Goal: Information Seeking & Learning: Learn about a topic

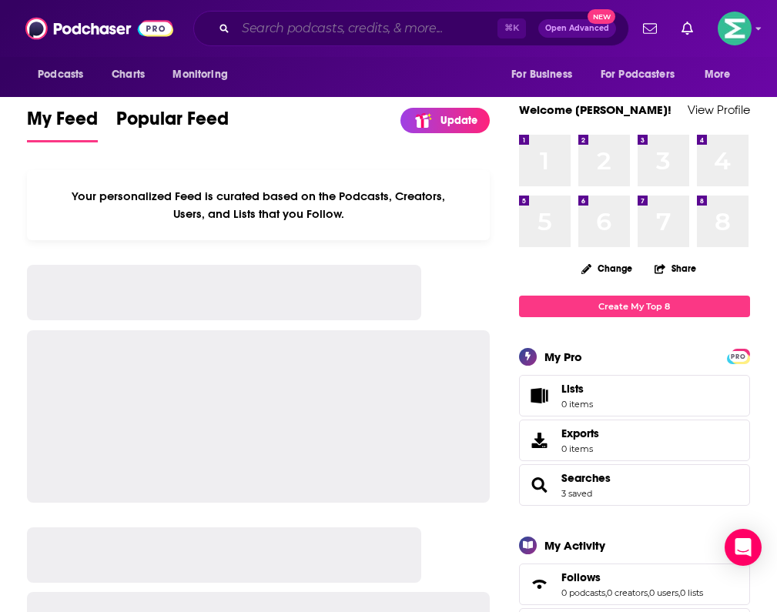
click at [306, 25] on input "Search podcasts, credits, & more..." at bounding box center [367, 28] width 262 height 25
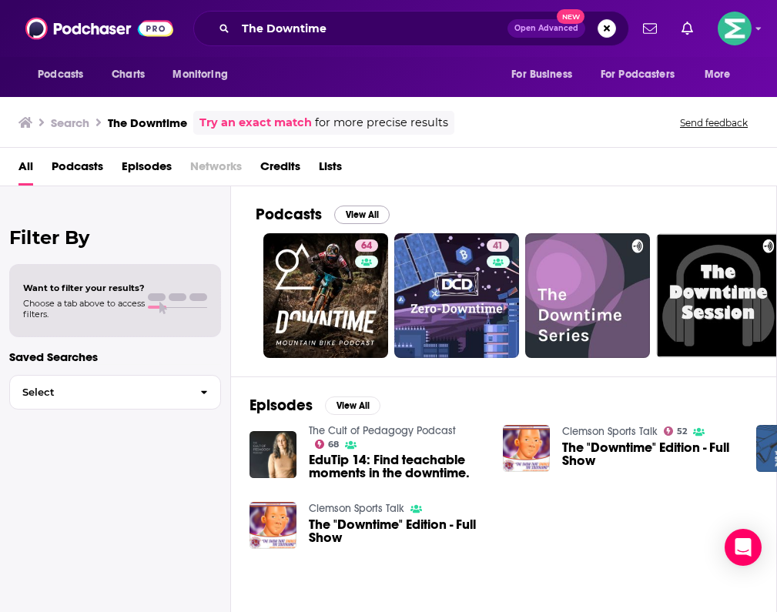
click at [372, 211] on button "View All" at bounding box center [361, 215] width 55 height 18
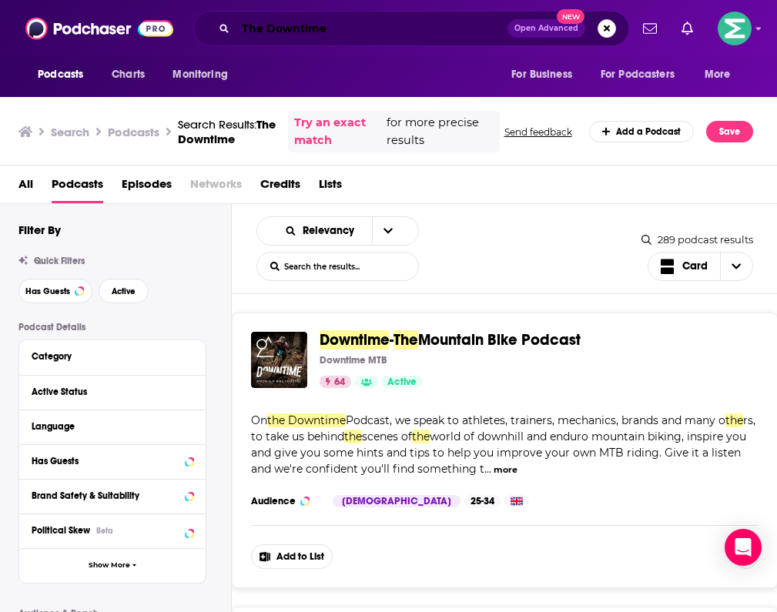
click at [330, 28] on input "The Downtime" at bounding box center [372, 28] width 272 height 25
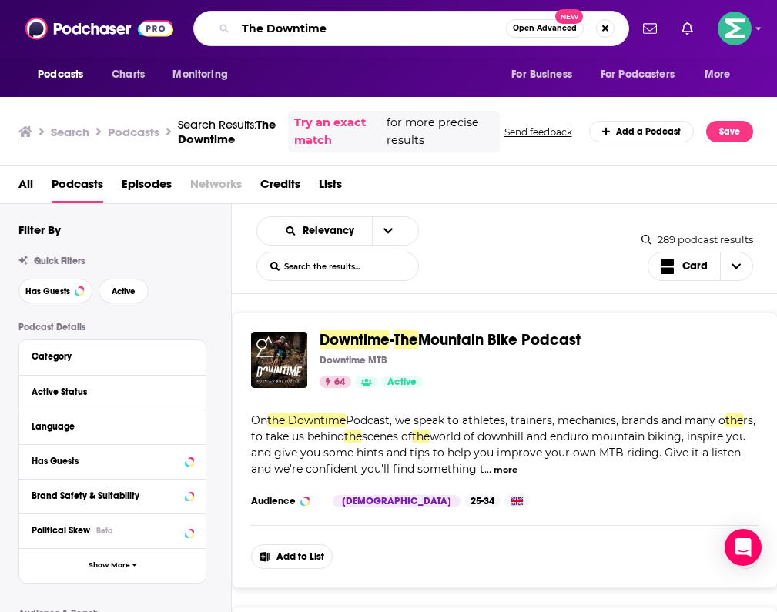
drag, startPoint x: 331, startPoint y: 28, endPoint x: 182, endPoint y: 25, distance: 149.4
click at [182, 25] on div "Podcasts Charts Monitoring The Downtime Open Advanced New For Business For Podc…" at bounding box center [405, 28] width 448 height 35
type input "Cybersecurity [DATE]"
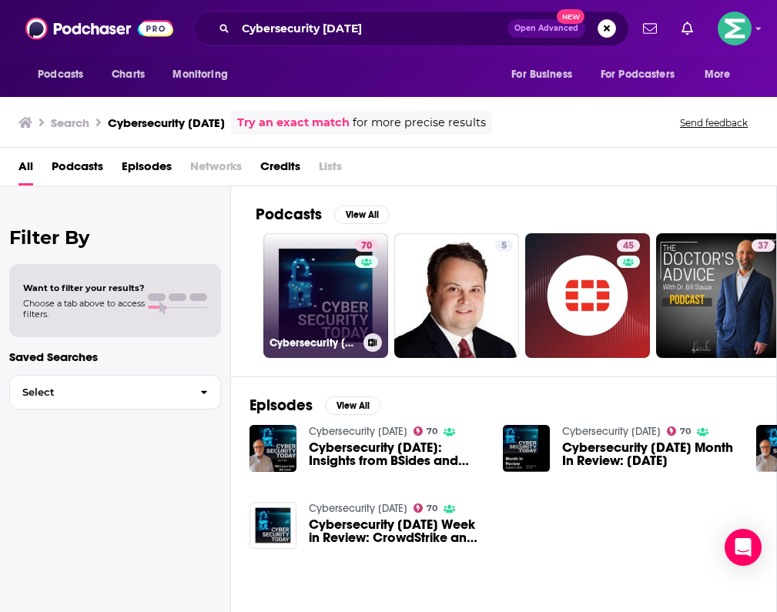
click at [297, 286] on link "70 Cybersecurity [DATE]" at bounding box center [325, 295] width 125 height 125
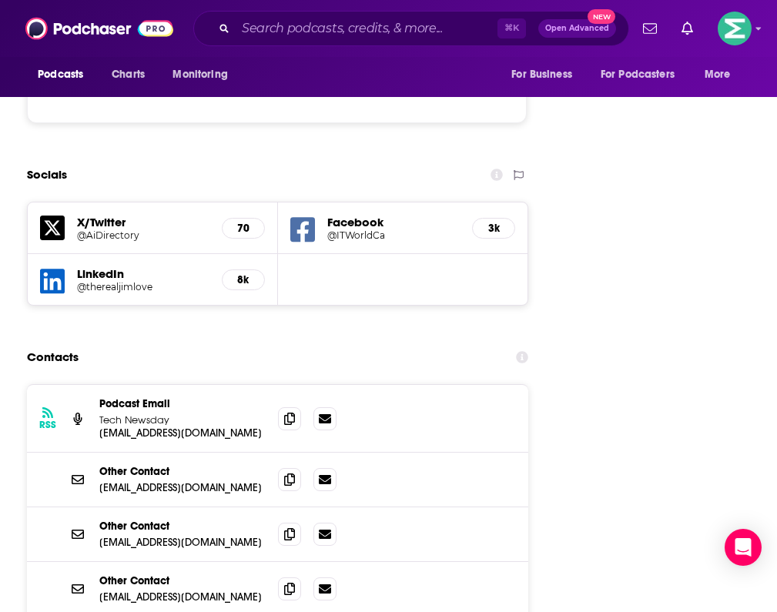
scroll to position [2146, 0]
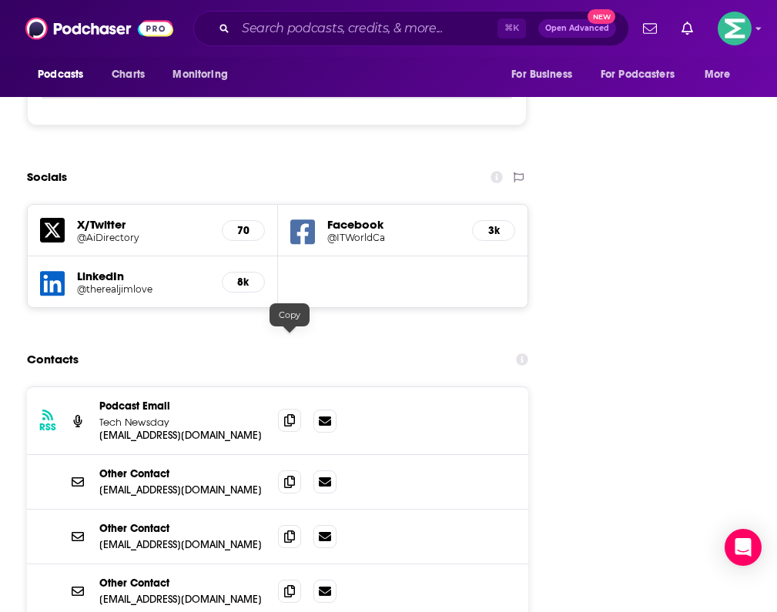
click at [293, 414] on icon at bounding box center [289, 420] width 11 height 12
click at [296, 409] on span at bounding box center [289, 420] width 23 height 23
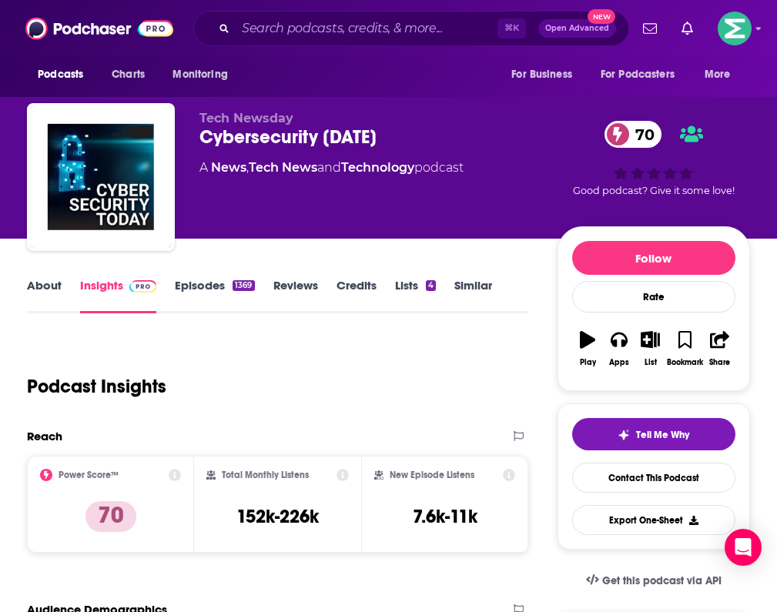
scroll to position [0, 0]
click at [41, 293] on link "About" at bounding box center [44, 295] width 35 height 35
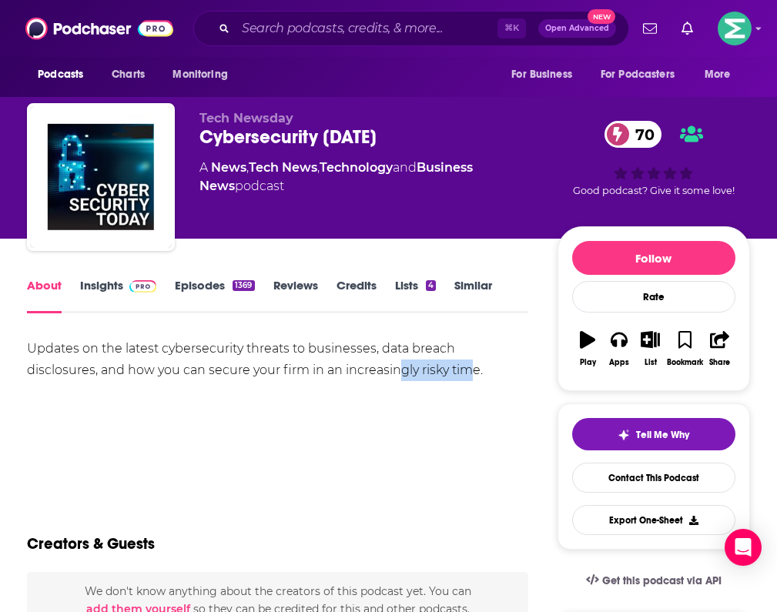
drag, startPoint x: 395, startPoint y: 372, endPoint x: 326, endPoint y: 370, distance: 69.3
click at [326, 370] on div "Updates on the latest cybersecurity threats to businesses, data breach disclosu…" at bounding box center [277, 359] width 501 height 43
click at [427, 366] on div "Updates on the latest cybersecurity threats to businesses, data breach disclosu…" at bounding box center [277, 359] width 501 height 43
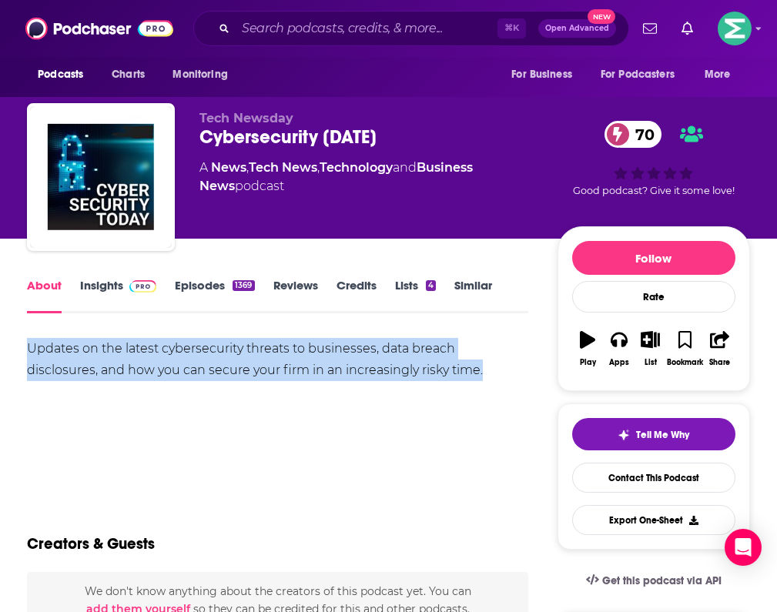
drag, startPoint x: 427, startPoint y: 366, endPoint x: 22, endPoint y: 352, distance: 405.2
copy div "Updates on the latest cybersecurity threats to businesses, data breach disclosu…"
drag, startPoint x: 14, startPoint y: 352, endPoint x: 219, endPoint y: 424, distance: 217.9
click at [219, 424] on div "Updates on the latest cybersecurity threats to businesses, data breach disclosu…" at bounding box center [277, 392] width 501 height 108
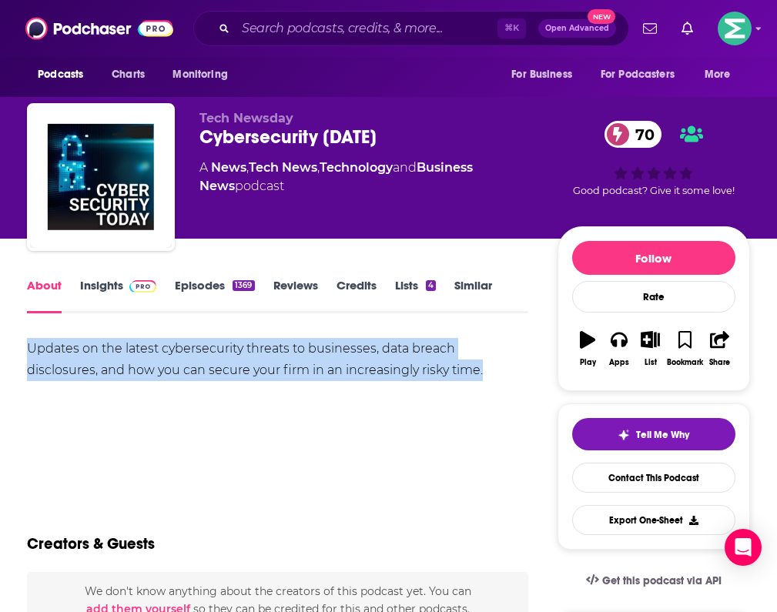
click at [194, 293] on link "Episodes 1369" at bounding box center [214, 295] width 79 height 35
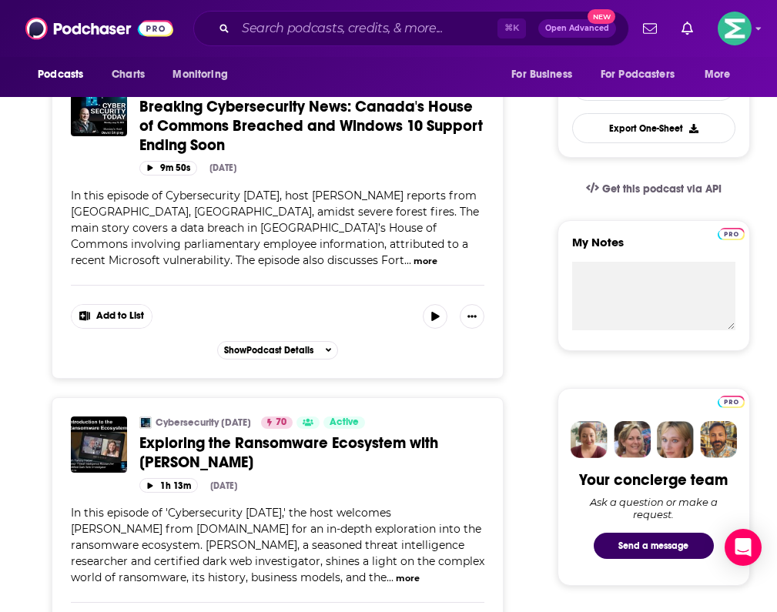
scroll to position [569, 0]
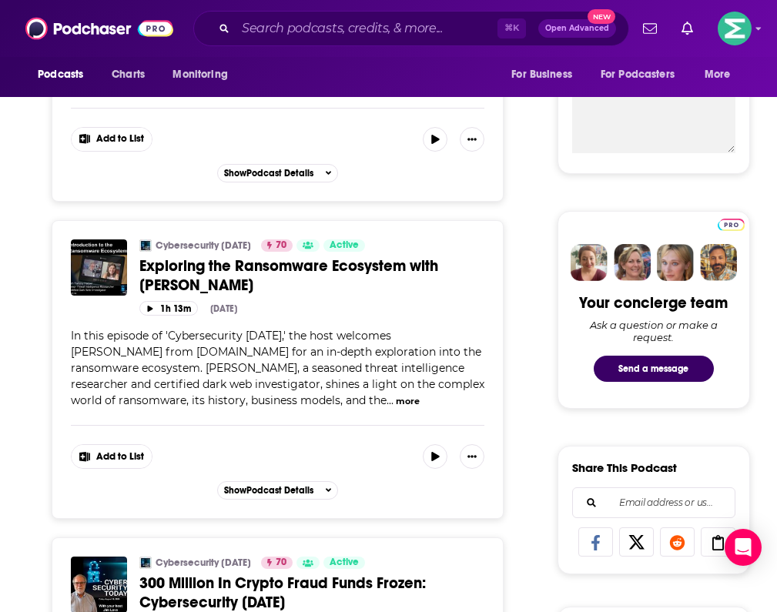
click at [383, 333] on span "In this episode of 'Cybersecurity [DATE],' the host welcomes [PERSON_NAME] from…" at bounding box center [277, 368] width 413 height 79
drag, startPoint x: 388, startPoint y: 333, endPoint x: 137, endPoint y: 356, distance: 252.1
click at [137, 356] on span "In this episode of 'Cybersecurity [DATE],' the host welcomes [PERSON_NAME] from…" at bounding box center [277, 368] width 413 height 79
copy span "[PERSON_NAME] from [DOMAIN_NAME]"
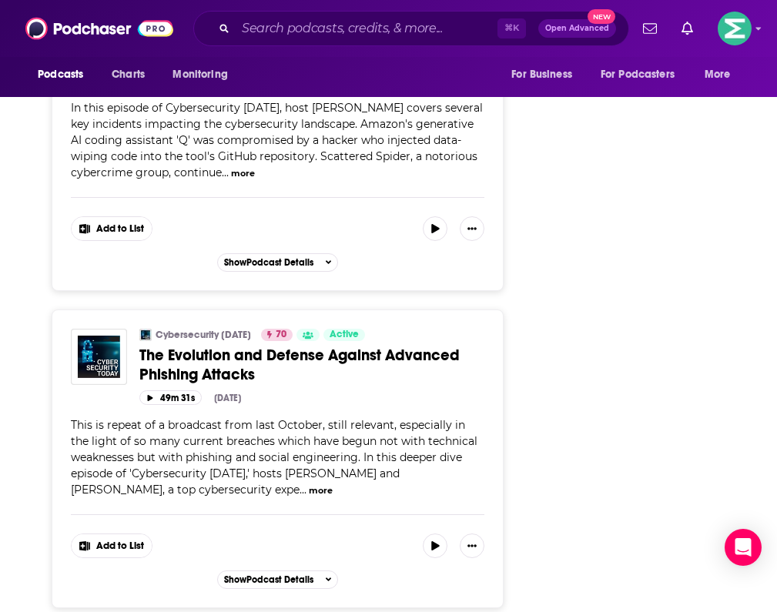
scroll to position [4386, 0]
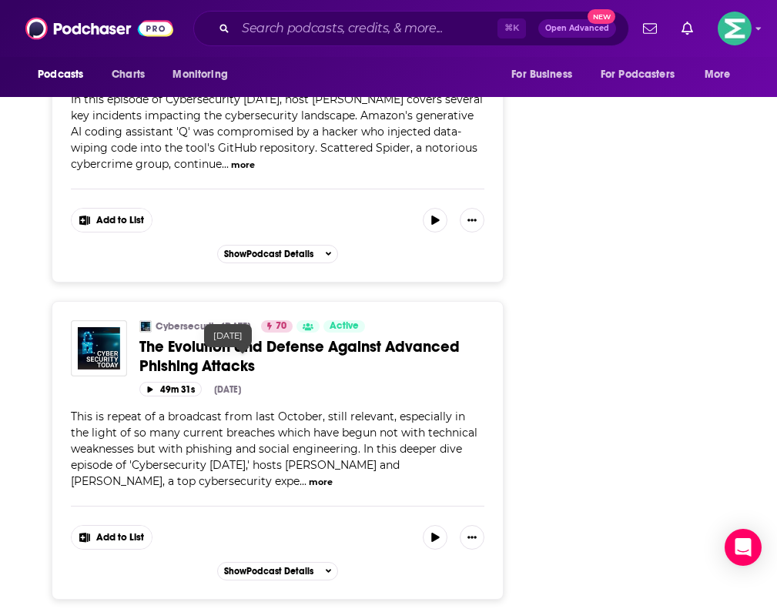
click at [309, 476] on button "more" at bounding box center [321, 482] width 24 height 13
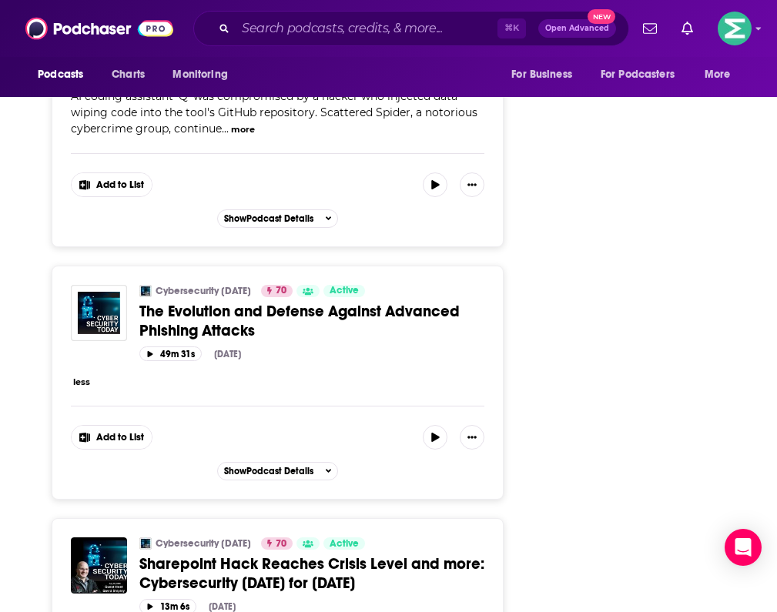
scroll to position [4424, 0]
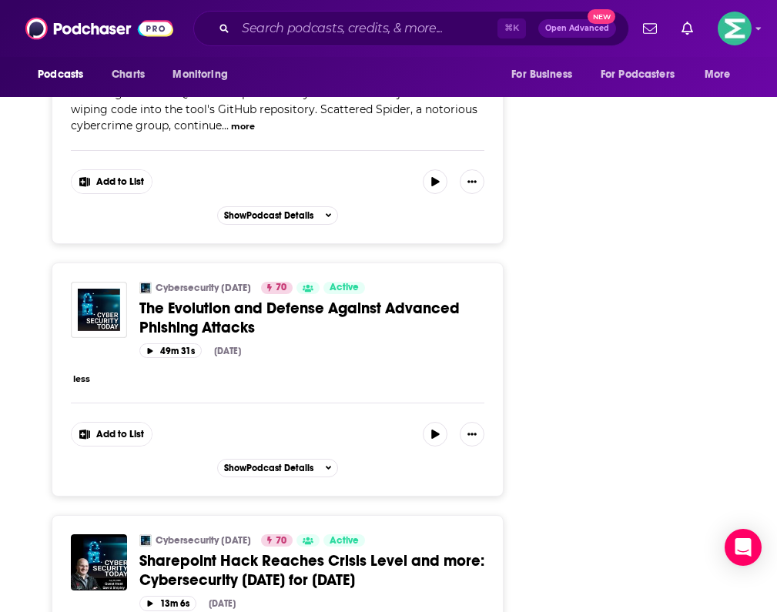
click at [108, 370] on div "less" at bounding box center [277, 378] width 413 height 16
click at [89, 373] on button "less" at bounding box center [81, 379] width 17 height 13
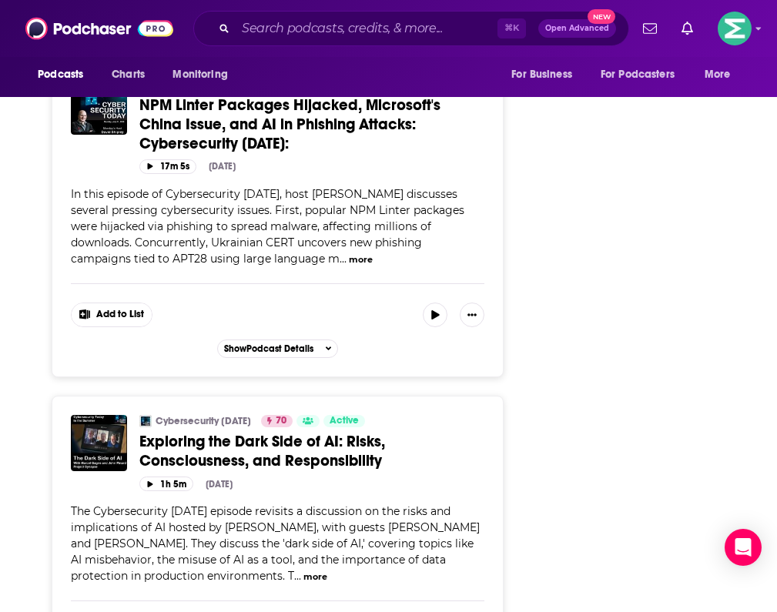
scroll to position [5573, 0]
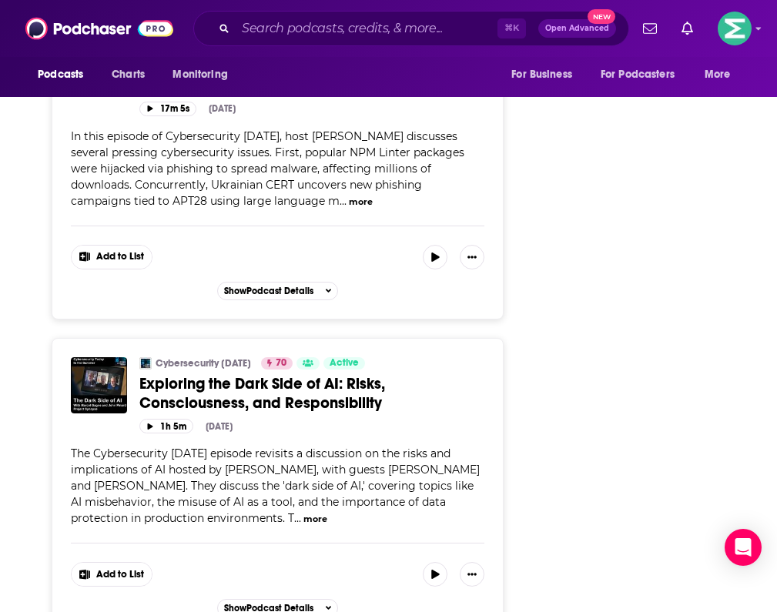
click at [218, 374] on span "Exploring the Dark Side of AI: Risks, Consciousness, and Responsibility" at bounding box center [262, 393] width 246 height 38
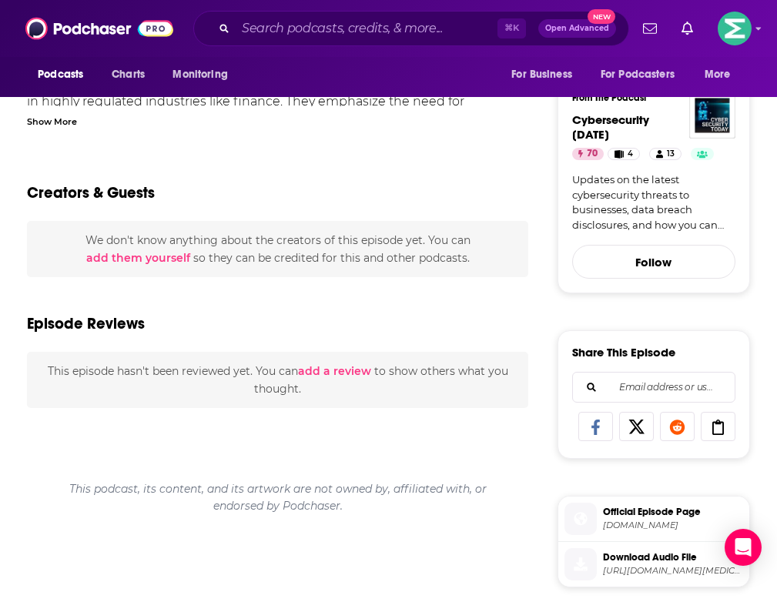
scroll to position [185, 0]
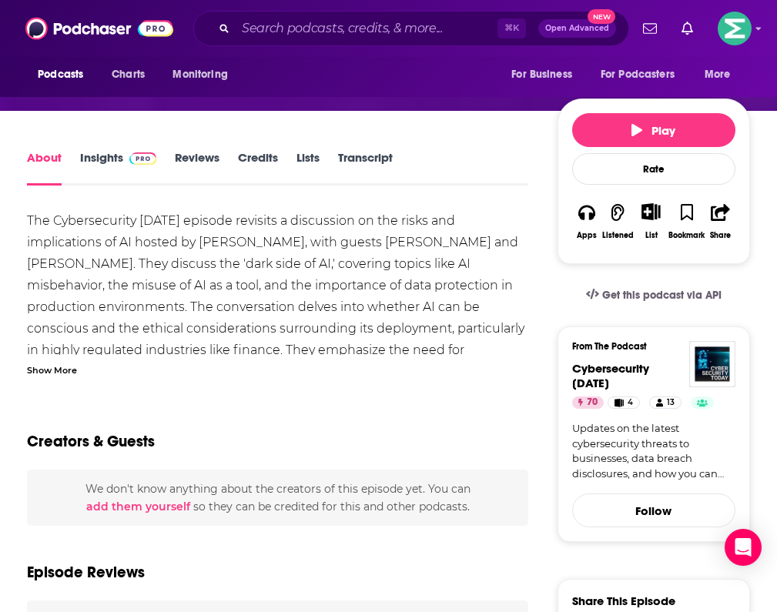
click at [63, 370] on div "Show More" at bounding box center [52, 369] width 50 height 15
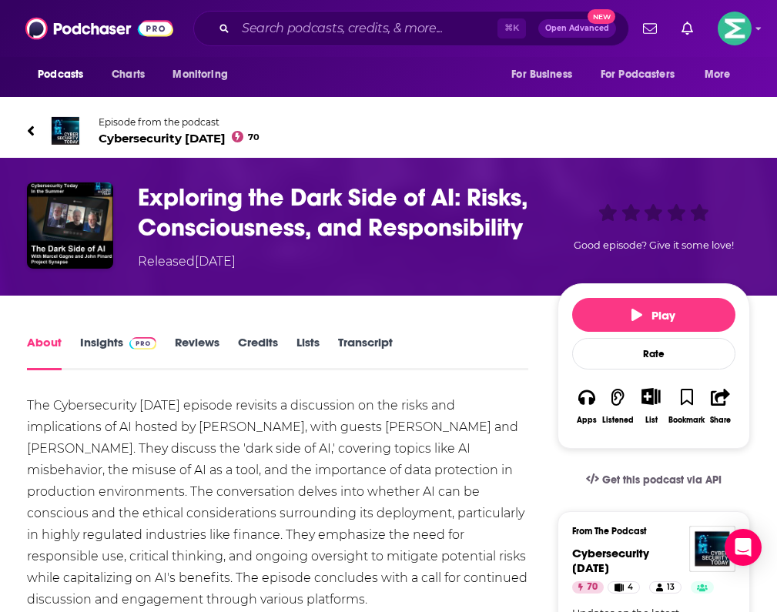
scroll to position [0, 0]
click at [62, 219] on img "Exploring the Dark Side of AI: Risks, Consciousness, and Responsibility" at bounding box center [70, 225] width 86 height 86
click at [70, 233] on img "Exploring the Dark Side of AI: Risks, Consciousness, and Responsibility" at bounding box center [70, 225] width 86 height 86
